Goal: Task Accomplishment & Management: Use online tool/utility

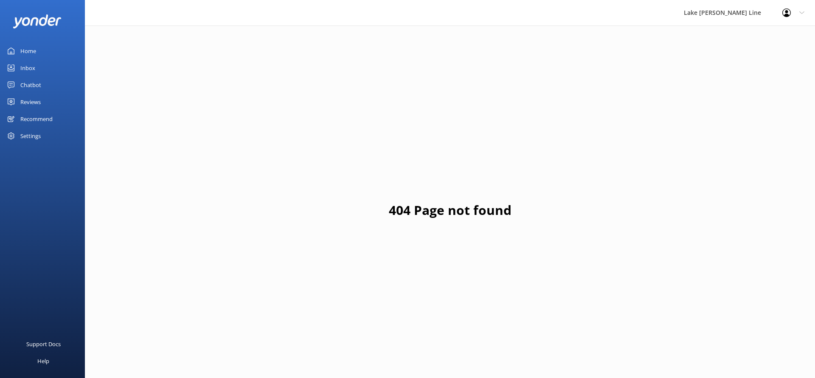
click at [42, 86] on link "Chatbot" at bounding box center [42, 84] width 85 height 17
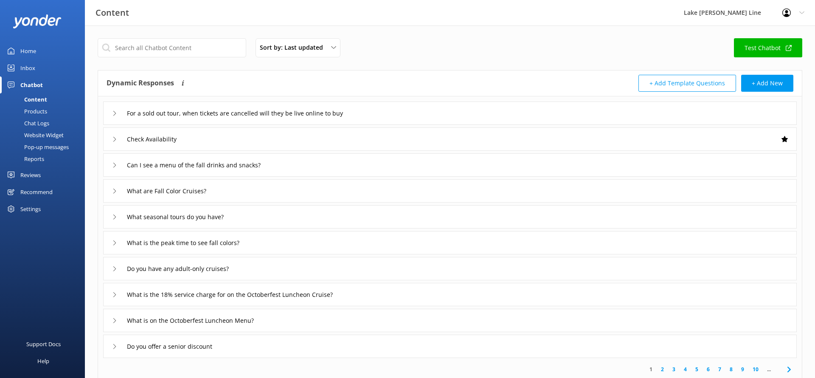
click at [42, 121] on div "Chat Logs" at bounding box center [27, 123] width 44 height 12
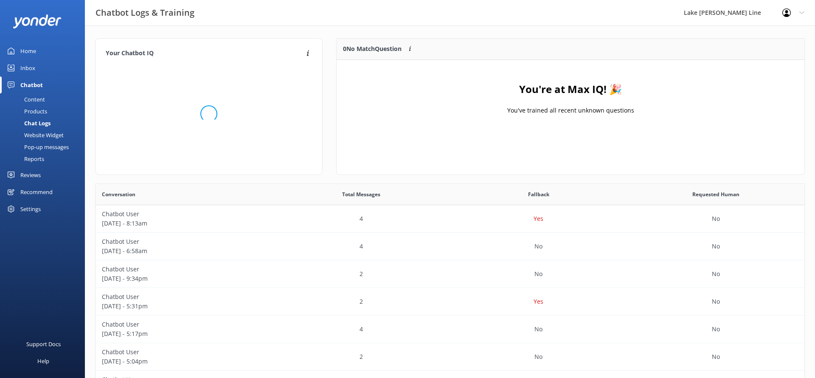
scroll to position [298, 709]
